Goal: Obtain resource: Obtain resource

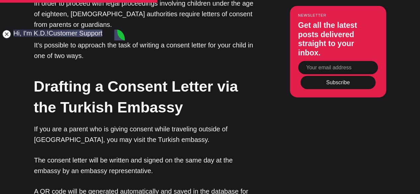
click at [5, 33] on jdiv at bounding box center [6, 34] width 9 height 9
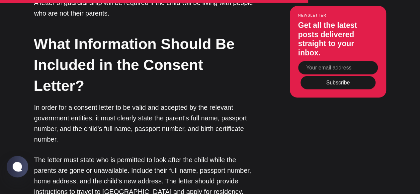
scroll to position [1296, 0]
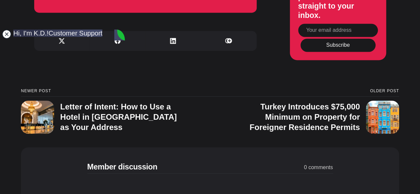
click at [9, 36] on jdiv at bounding box center [6, 34] width 9 height 9
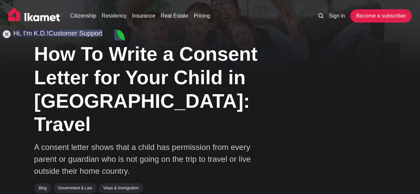
drag, startPoint x: 7, startPoint y: 35, endPoint x: 22, endPoint y: 50, distance: 21.2
click at [7, 35] on jdiv at bounding box center [6, 34] width 9 height 9
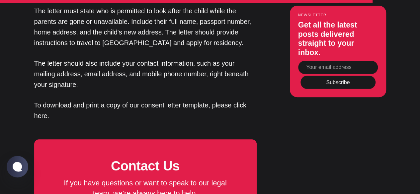
scroll to position [1462, 0]
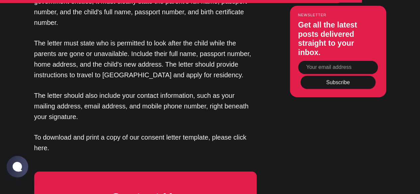
click at [60, 132] on p "To download and print a copy of our consent letter template, please click here." at bounding box center [145, 142] width 223 height 21
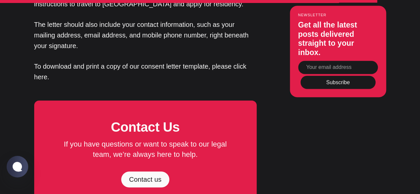
scroll to position [1496, 0]
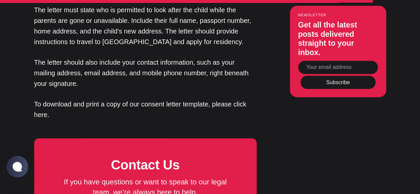
click at [158, 99] on p "To download and print a copy of our consent letter template, please click here." at bounding box center [145, 109] width 223 height 21
click at [42, 99] on p "To download and print a copy of our consent letter template, please click here." at bounding box center [145, 109] width 223 height 21
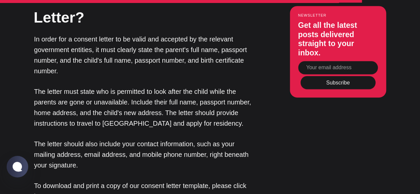
scroll to position [1462, 0]
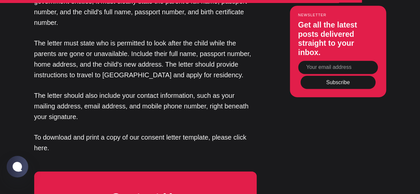
click at [217, 132] on p "To download and print a copy of our consent letter template, please click here." at bounding box center [145, 142] width 223 height 21
click at [241, 132] on p "To download and print a copy of our consent letter template, please click here." at bounding box center [145, 142] width 223 height 21
click at [243, 132] on p "To download and print a copy of our consent letter template, please click here." at bounding box center [145, 142] width 223 height 21
click at [41, 132] on p "To download and print a copy of our consent letter template, please click here." at bounding box center [145, 142] width 223 height 21
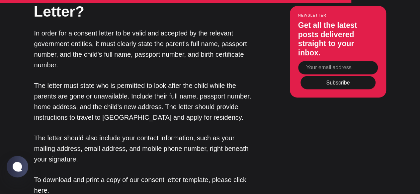
scroll to position [1429, 0]
